Goal: Information Seeking & Learning: Learn about a topic

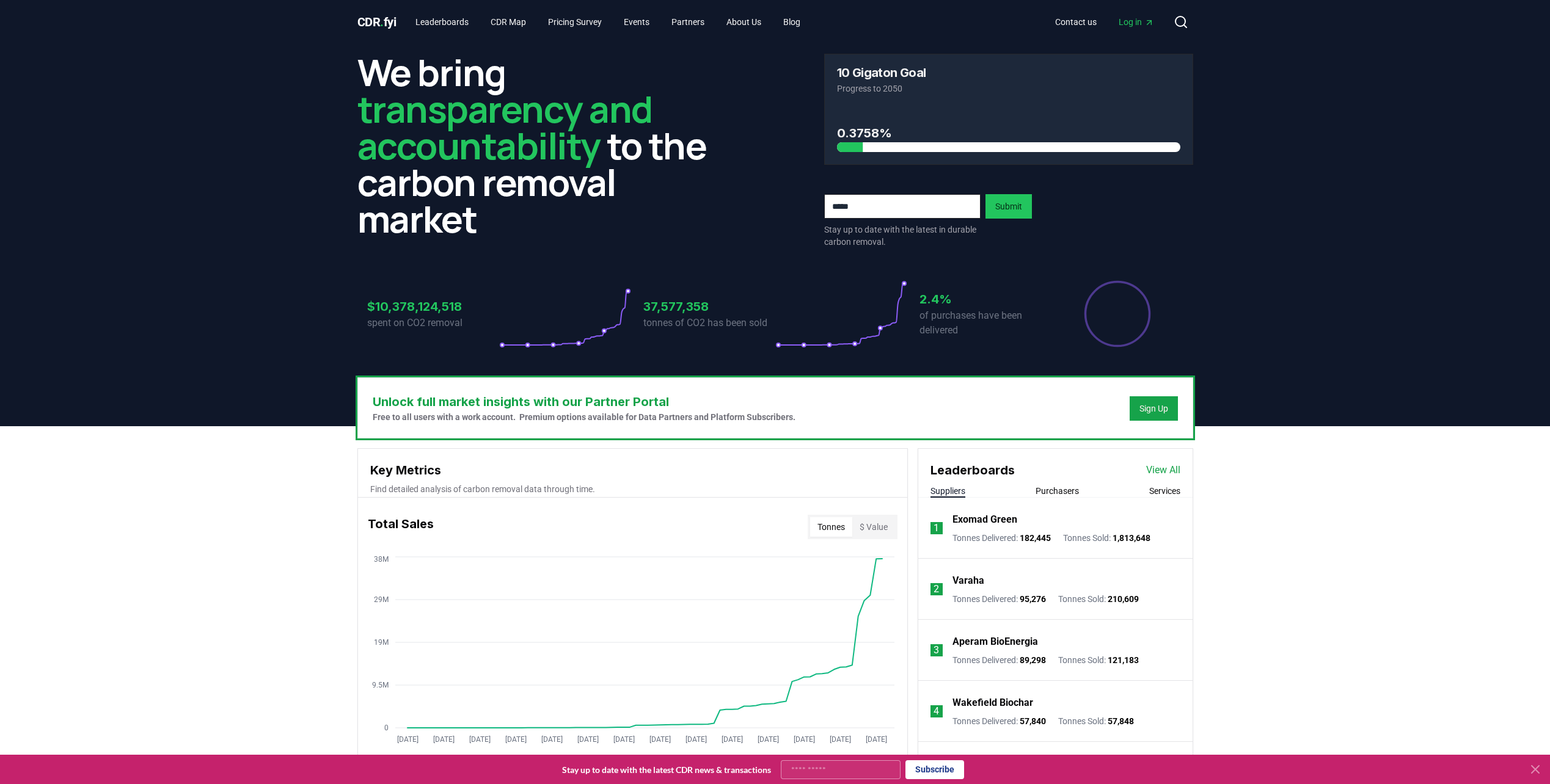
click at [1159, 497] on div "Suppliers Purchasers Services" at bounding box center [1055, 491] width 274 height 13
click at [1159, 493] on button "Services" at bounding box center [1164, 491] width 31 height 12
click at [1164, 470] on link "View All" at bounding box center [1163, 470] width 34 height 15
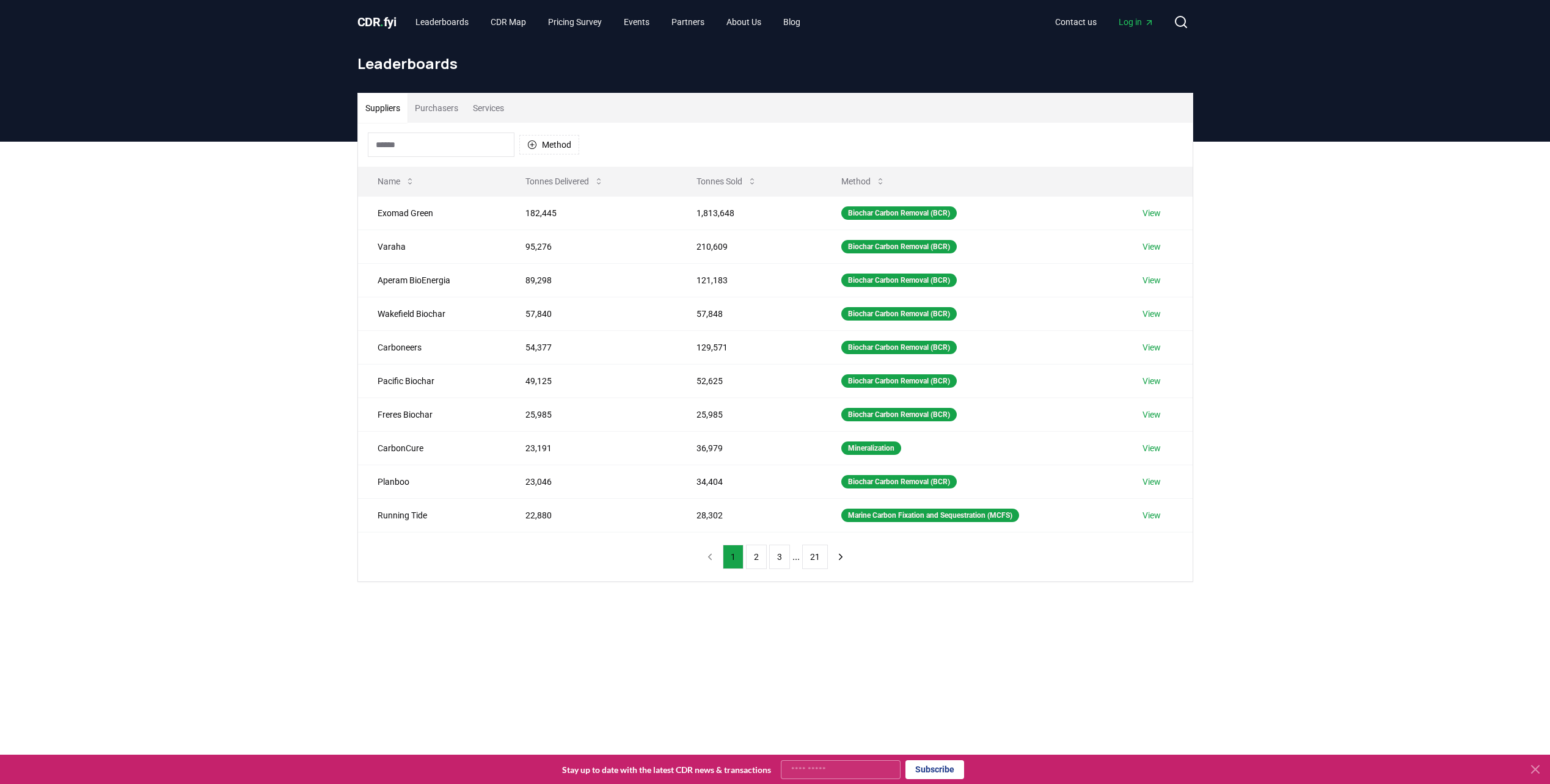
click at [483, 109] on button "Services" at bounding box center [488, 108] width 46 height 29
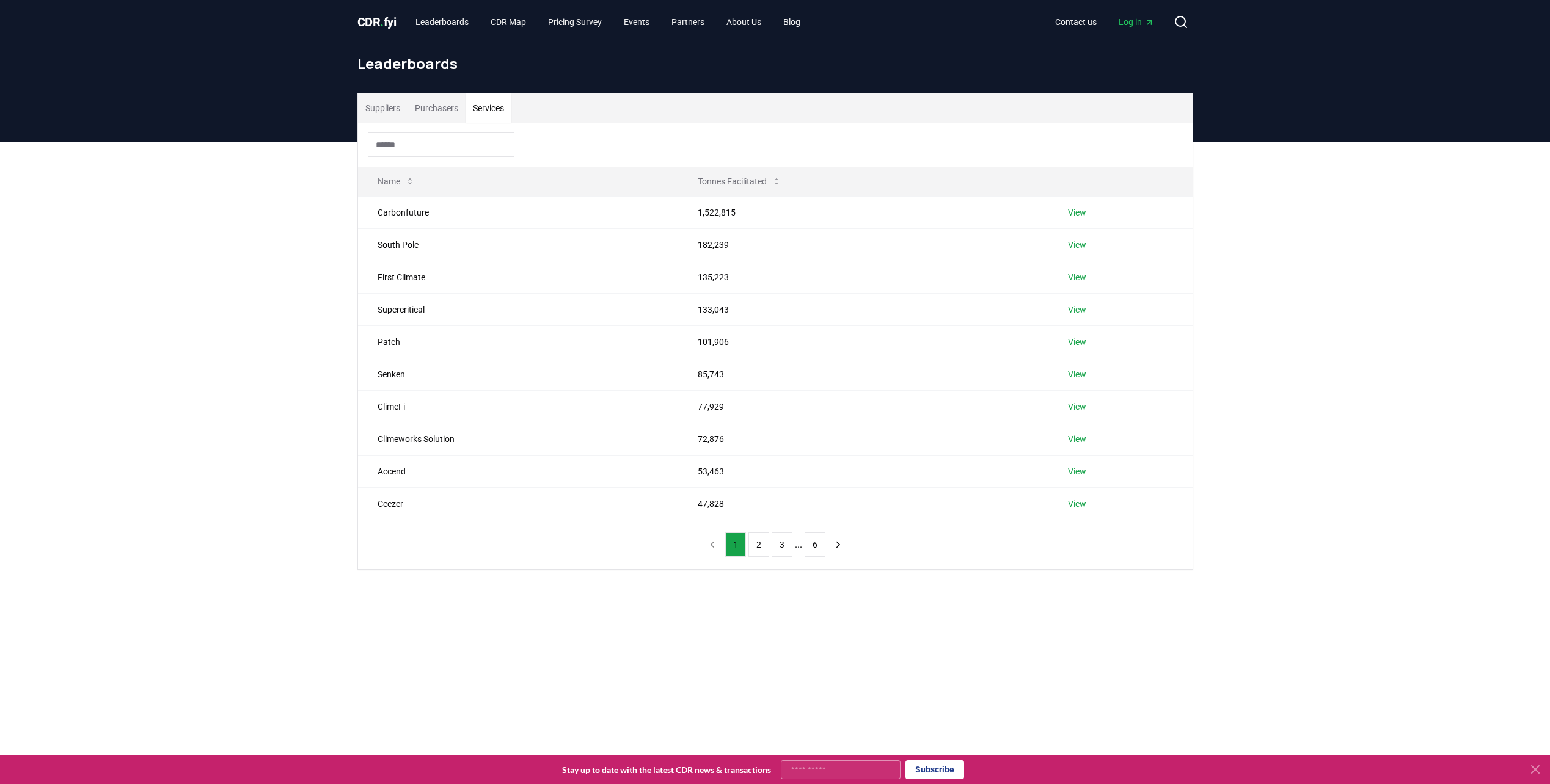
click at [445, 144] on input at bounding box center [440, 144] width 146 height 24
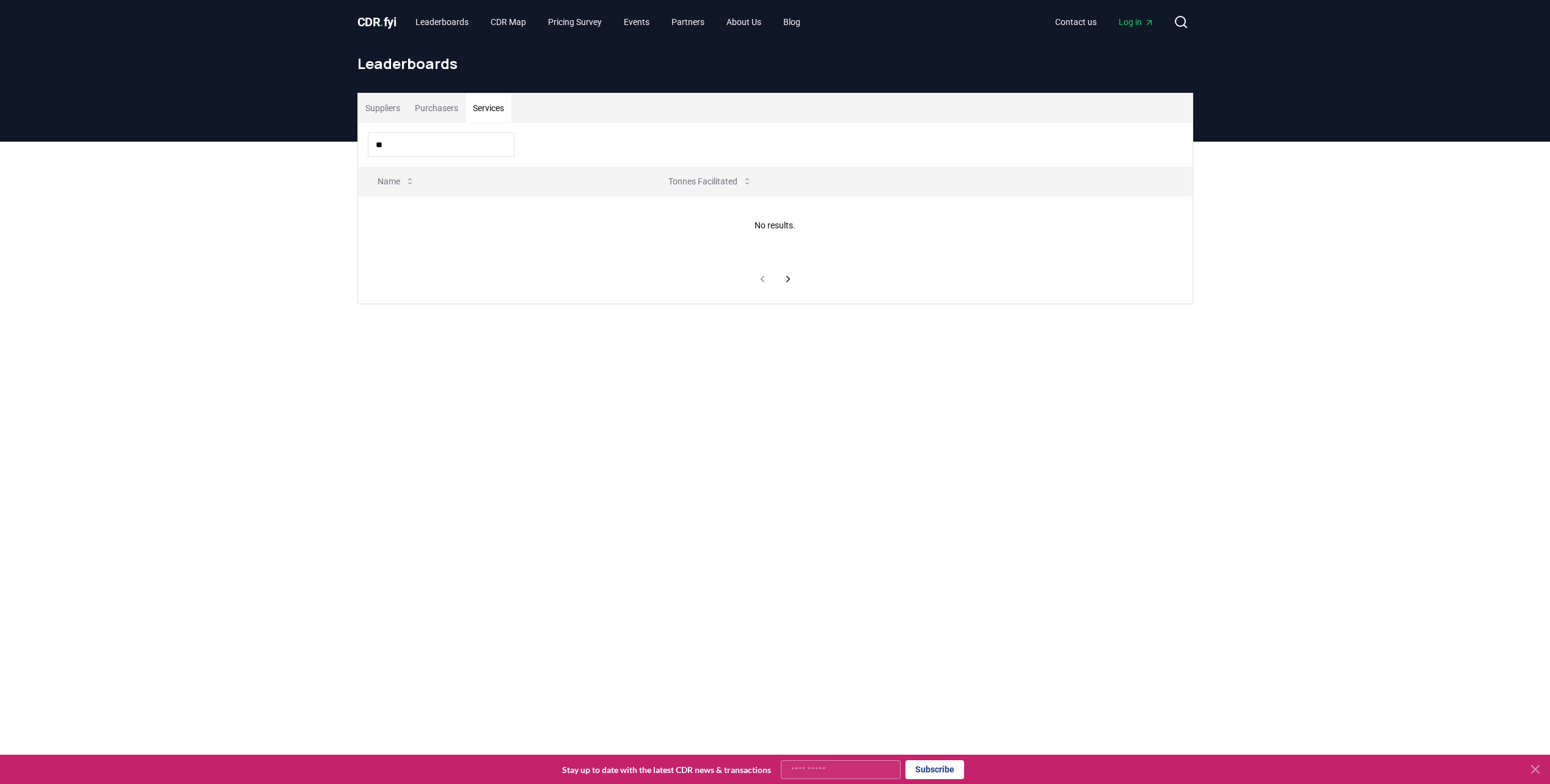
type input "*"
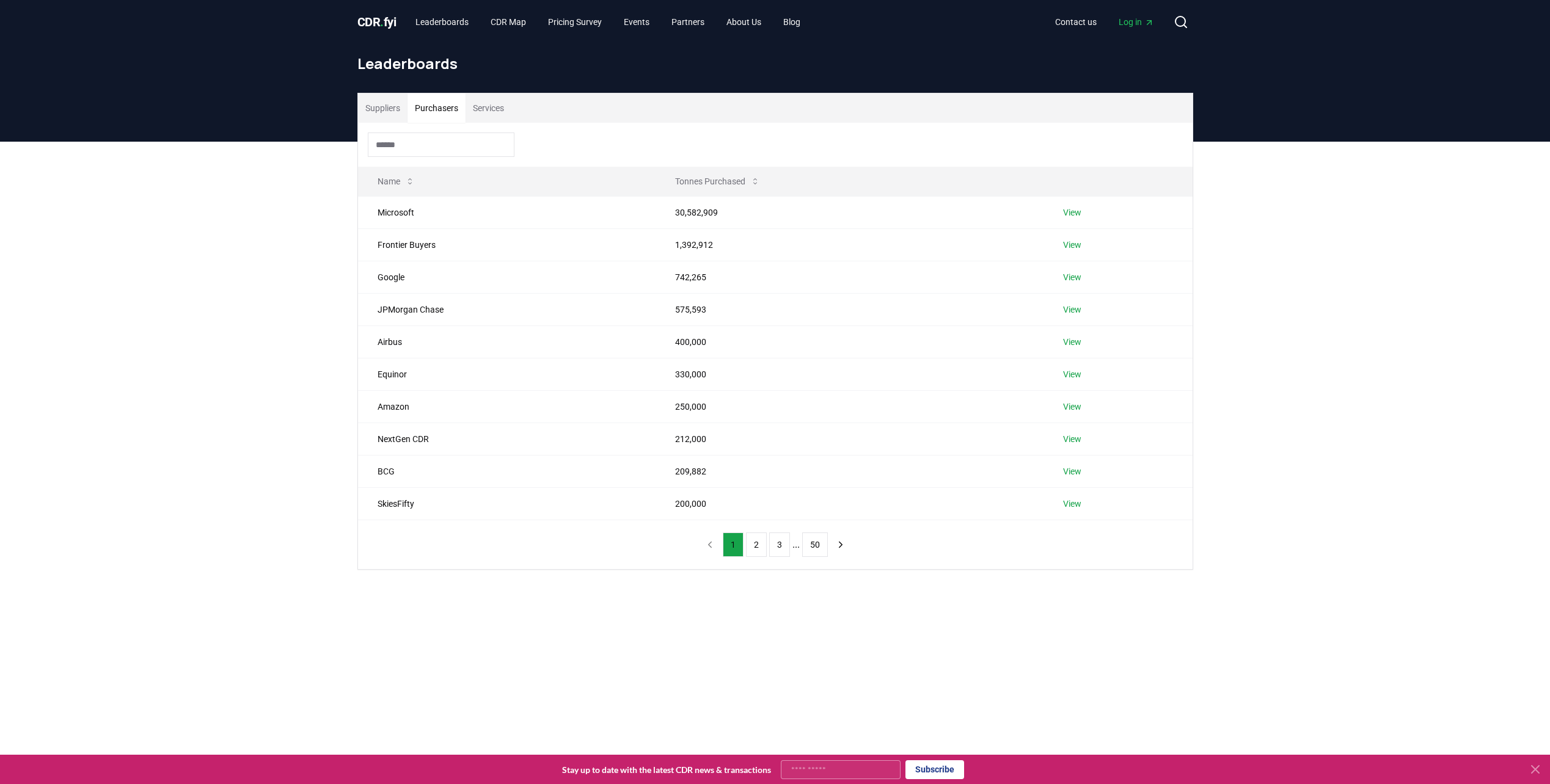
click at [430, 111] on button "Purchasers" at bounding box center [437, 108] width 58 height 29
click at [406, 137] on input at bounding box center [440, 144] width 146 height 24
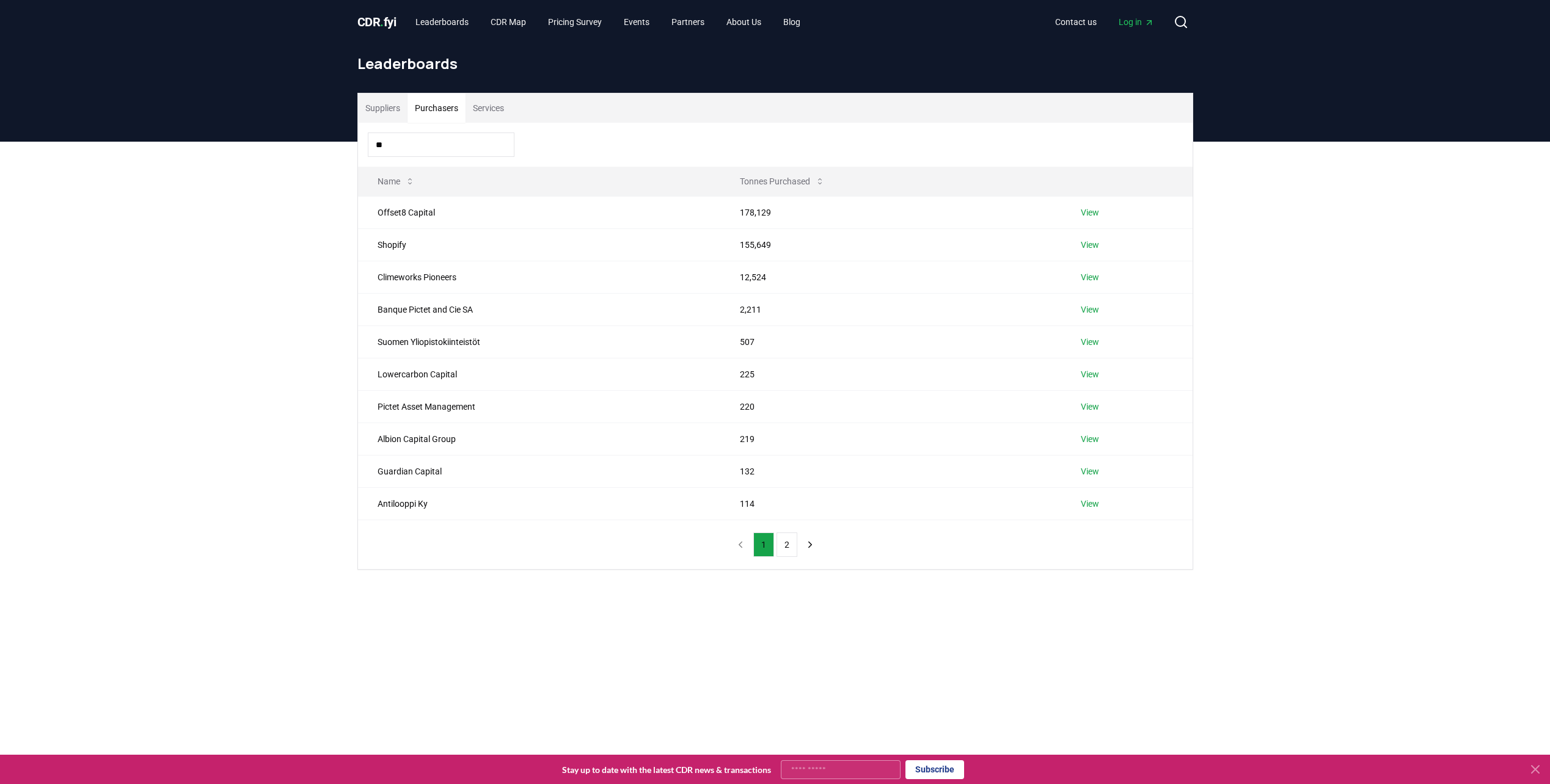
type input "*"
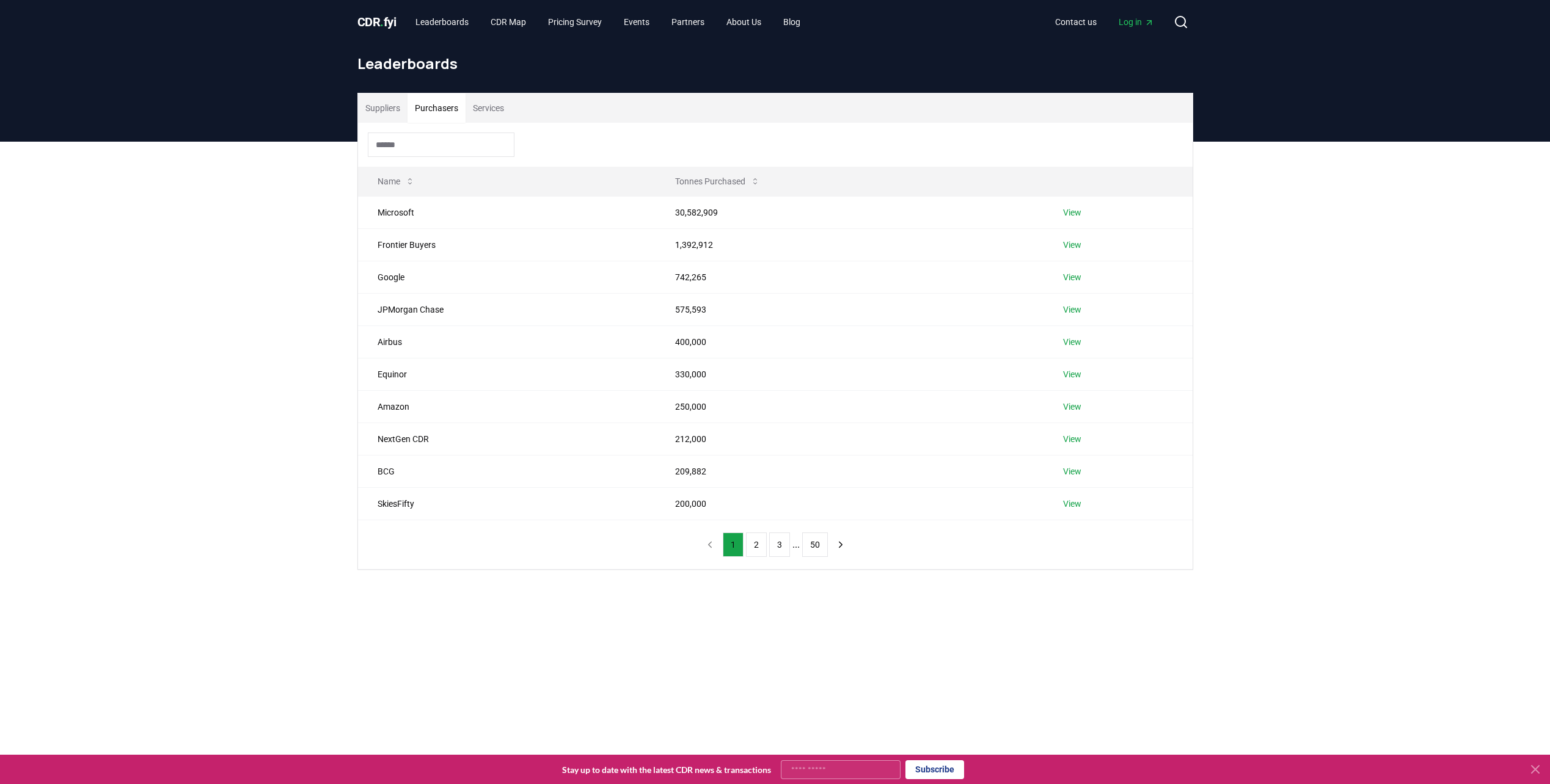
click at [382, 101] on button "Suppliers" at bounding box center [382, 108] width 50 height 29
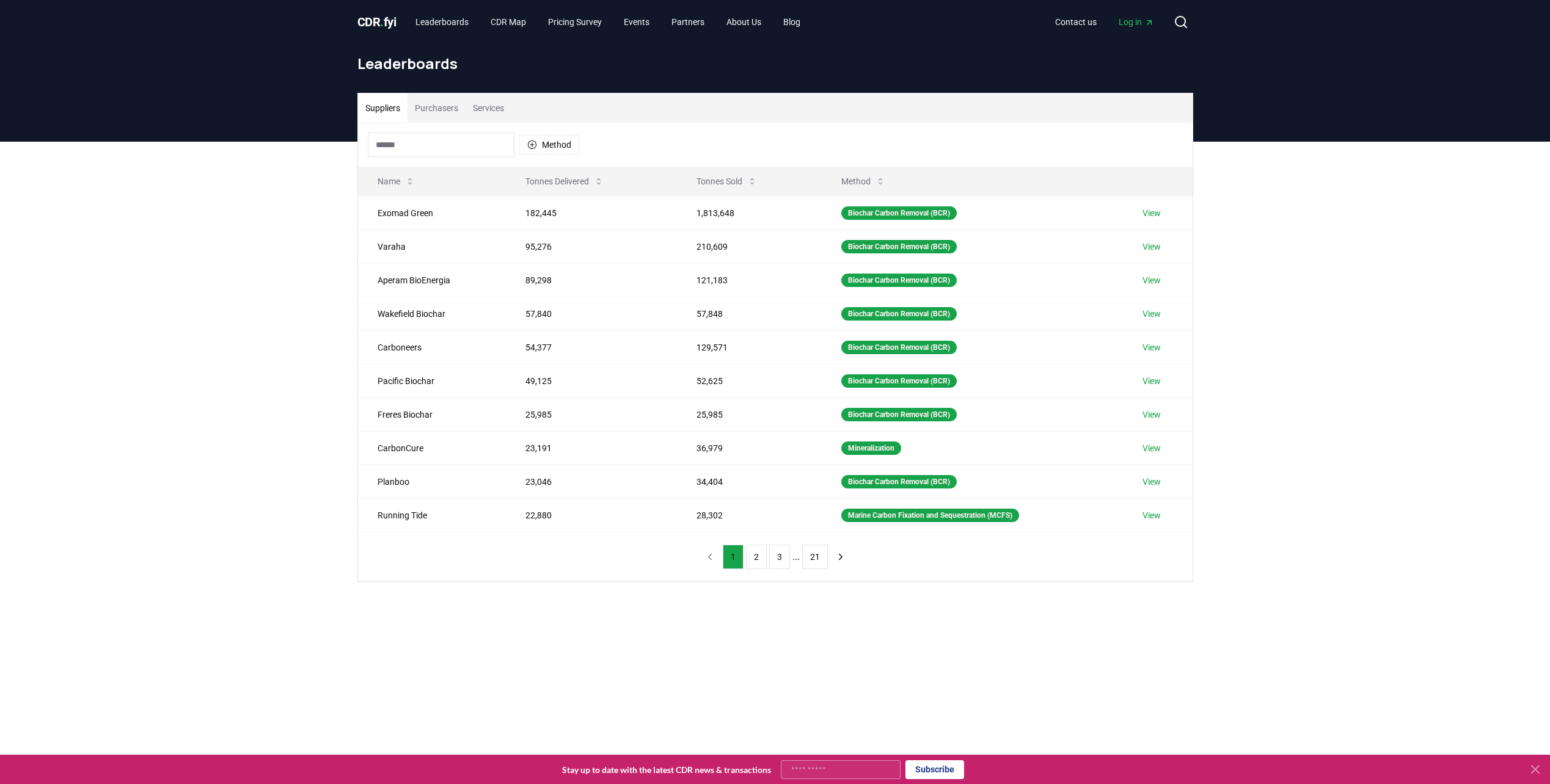
click at [388, 142] on input at bounding box center [440, 144] width 146 height 24
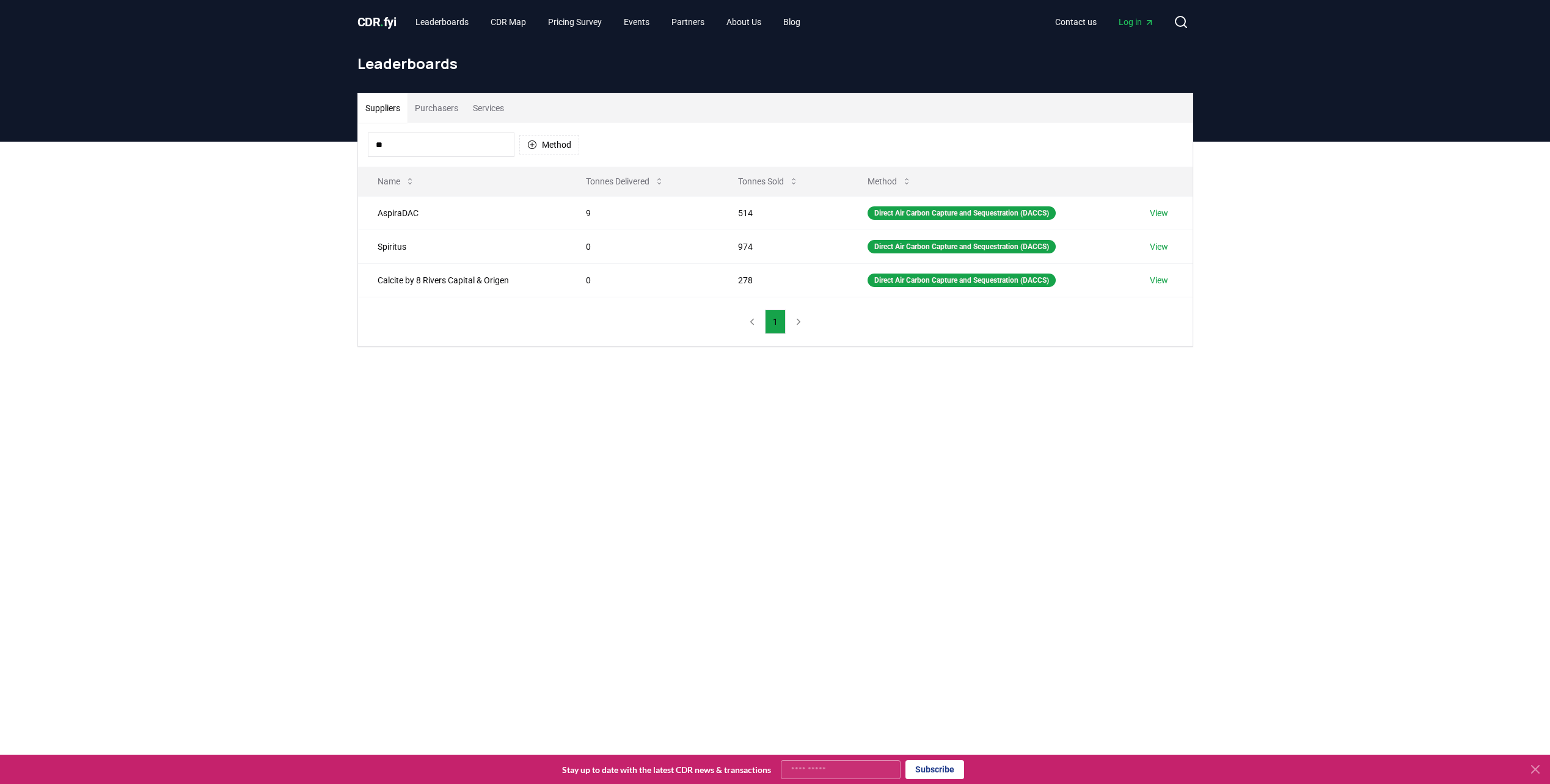
type input "*"
